Goal: Transaction & Acquisition: Book appointment/travel/reservation

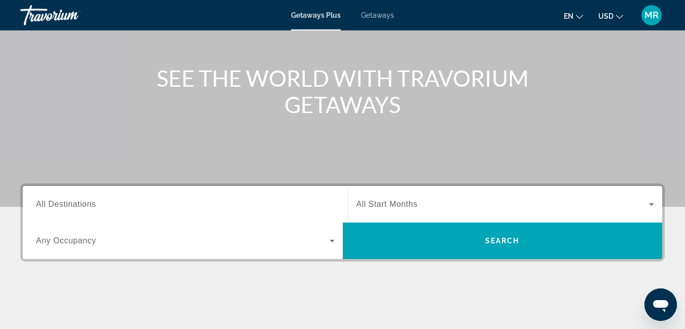
scroll to position [101, 0]
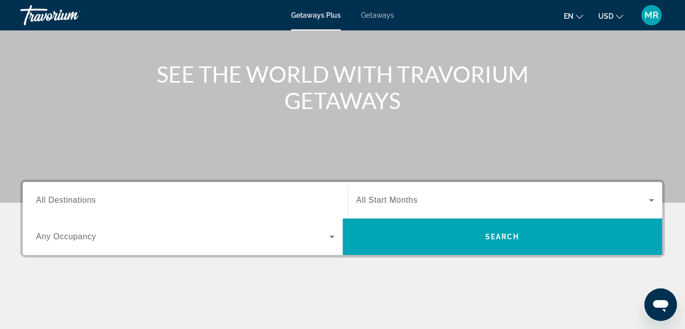
click at [620, 16] on icon "Change currency" at bounding box center [619, 16] width 7 height 7
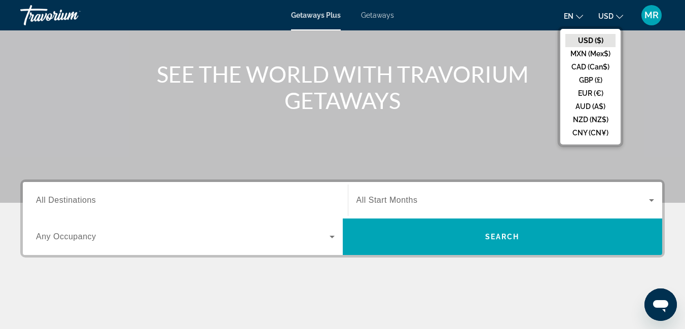
click at [638, 94] on div "SEE THE WORLD WITH TRAVORIUM GETAWAYS" at bounding box center [342, 87] width 685 height 53
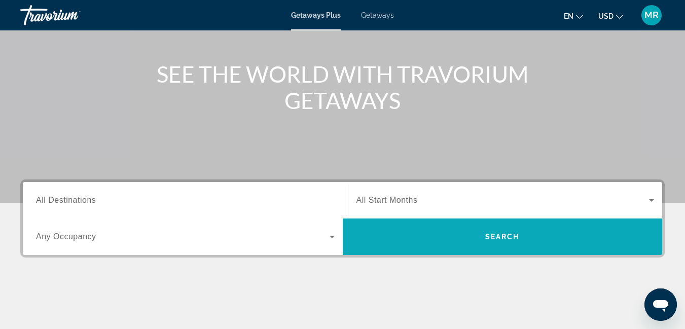
click at [475, 233] on span "Search widget" at bounding box center [503, 237] width 320 height 24
